Goal: Find specific page/section: Find specific page/section

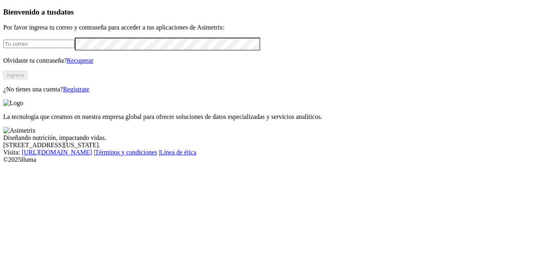
type input "[PERSON_NAME][EMAIL_ADDRESS][PERSON_NAME][DOMAIN_NAME]"
click at [27, 79] on button "Ingresa" at bounding box center [15, 75] width 24 height 8
